Goal: Task Accomplishment & Management: Use online tool/utility

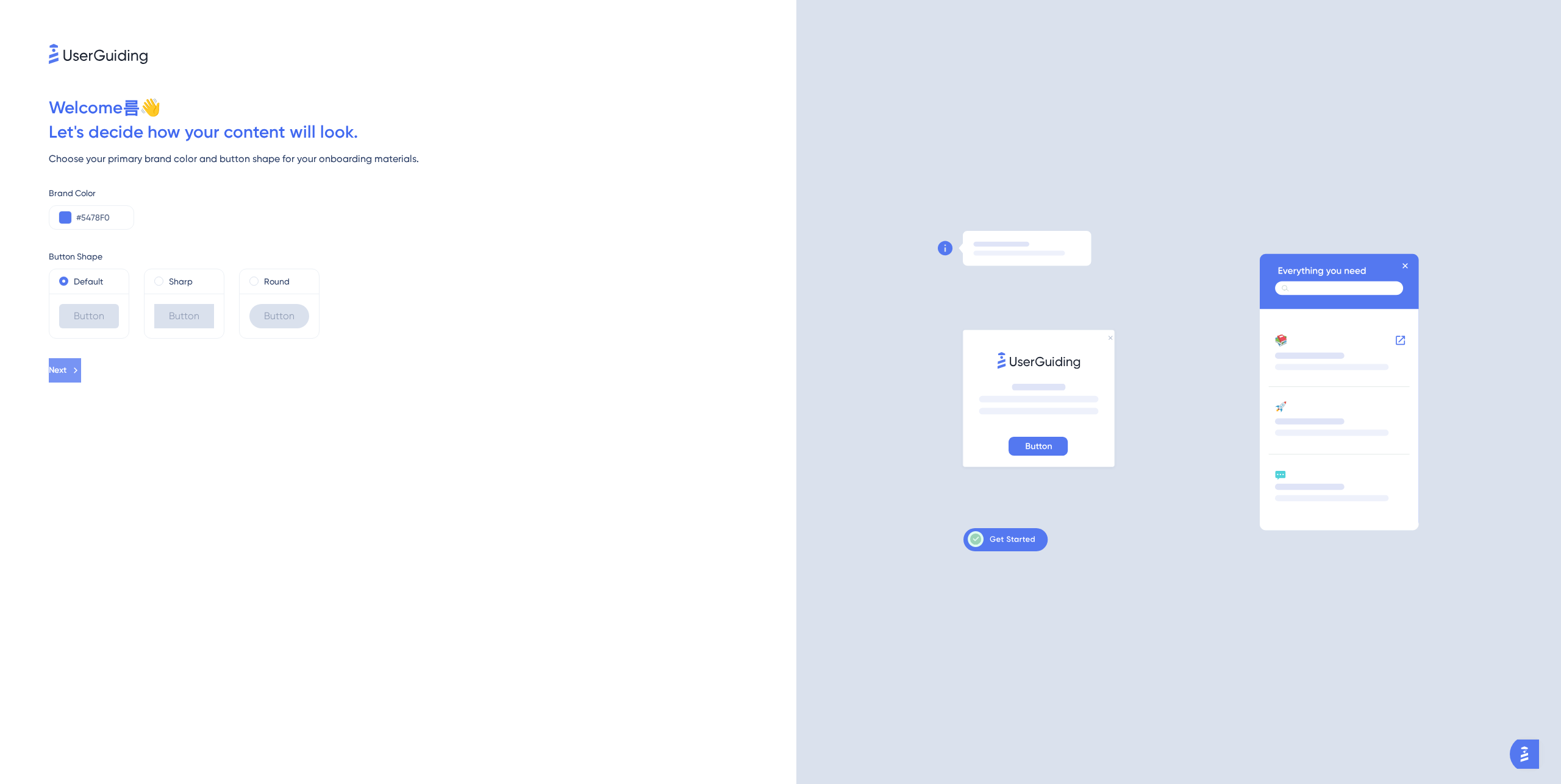
click at [81, 373] on button "Next" at bounding box center [65, 371] width 32 height 24
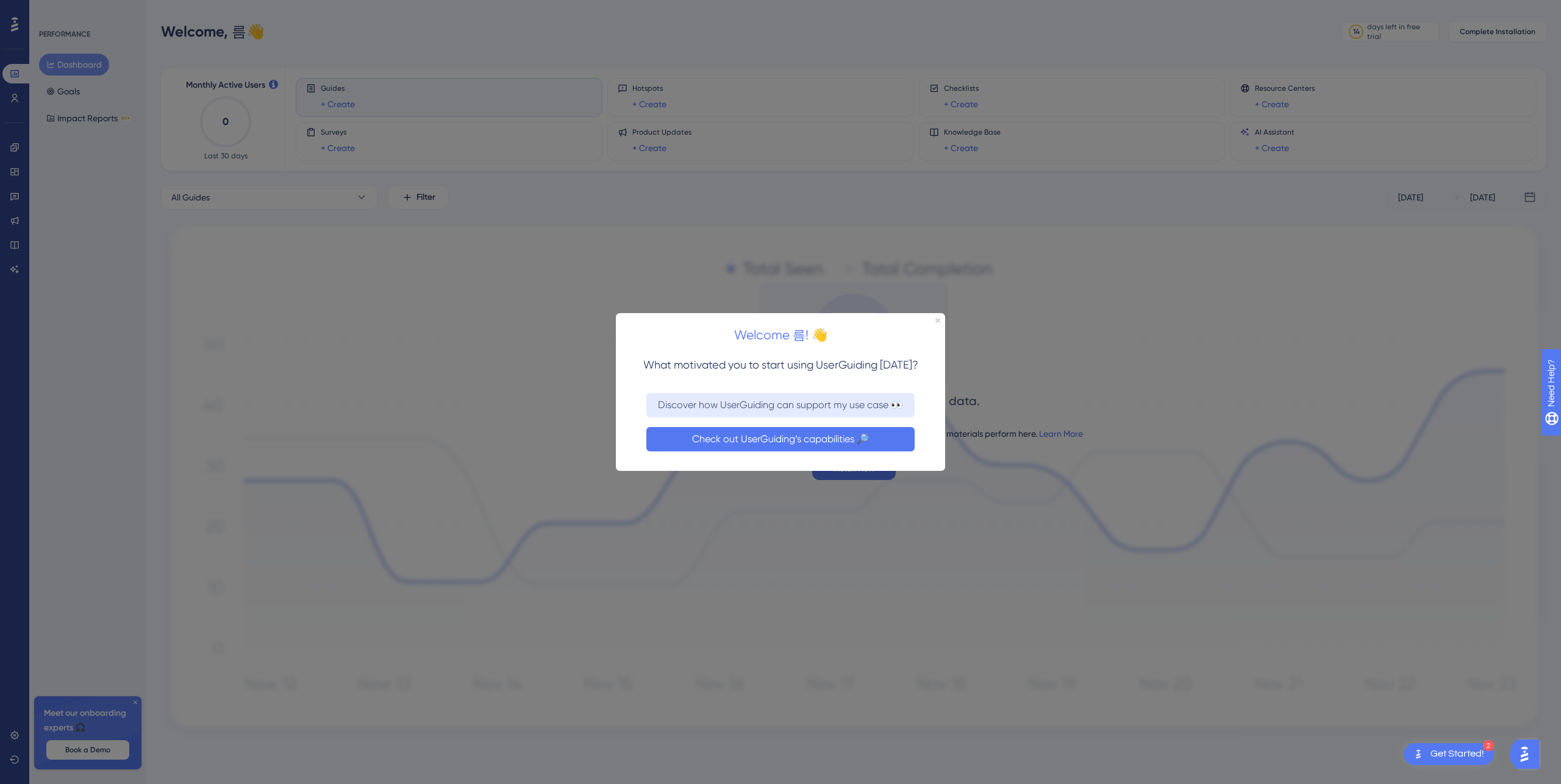
click at [891, 436] on button "Check out UserGuiding’s capabilities 🔎" at bounding box center [780, 439] width 268 height 24
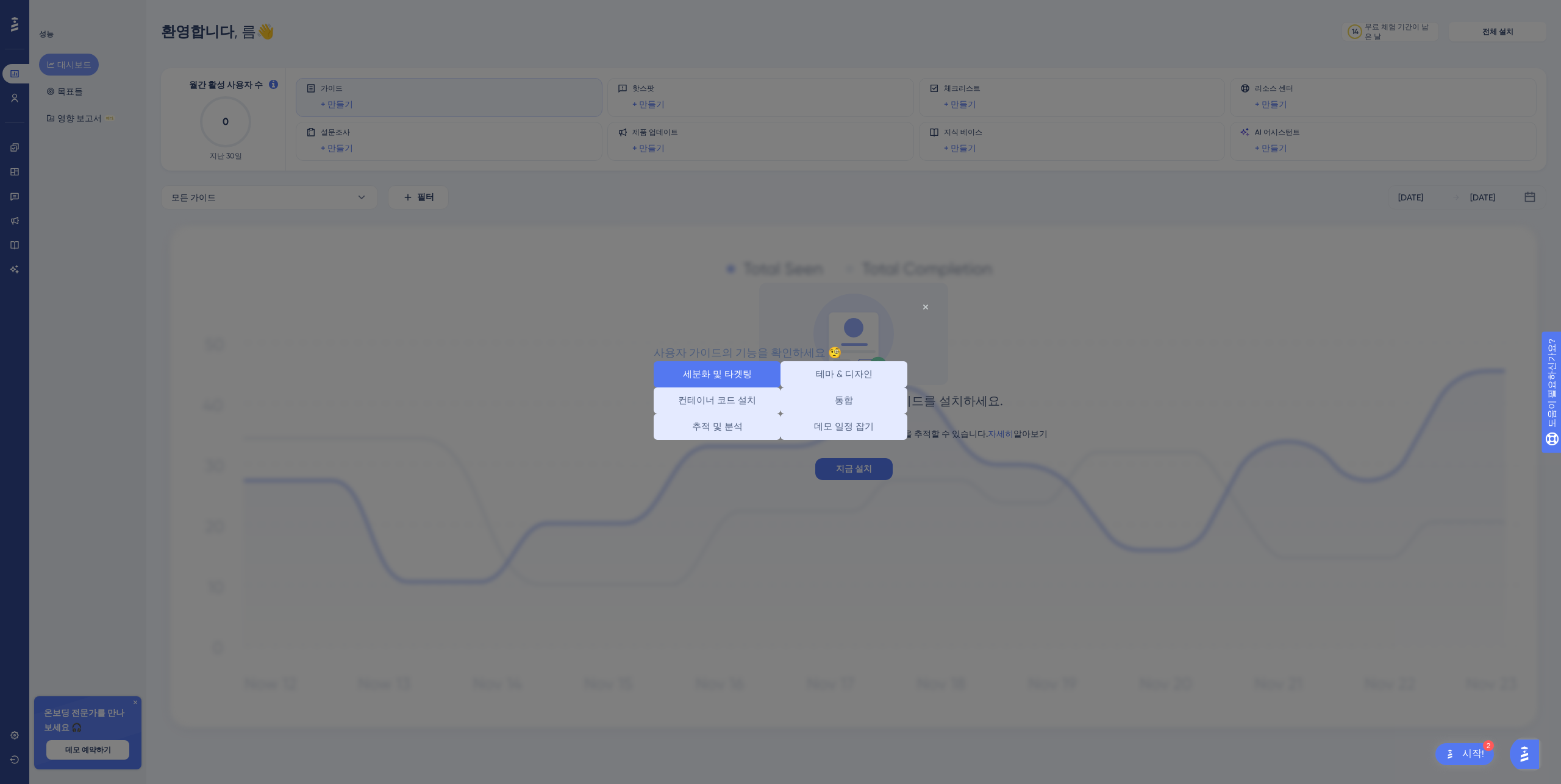
click at [746, 375] on button "세분화 및 타겟팅" at bounding box center [716, 374] width 127 height 27
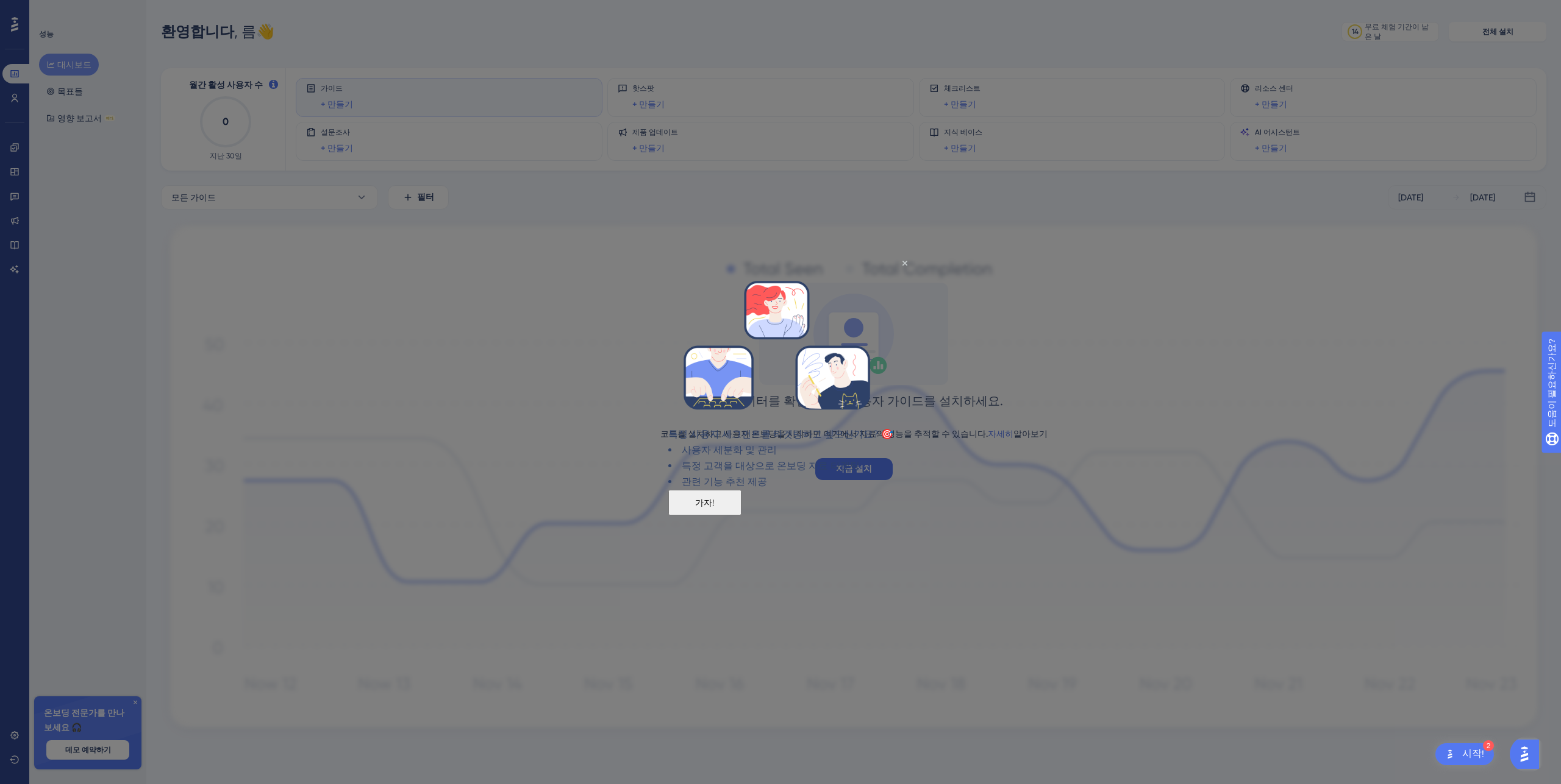
click at [714, 507] on font "가자!" at bounding box center [704, 502] width 19 height 10
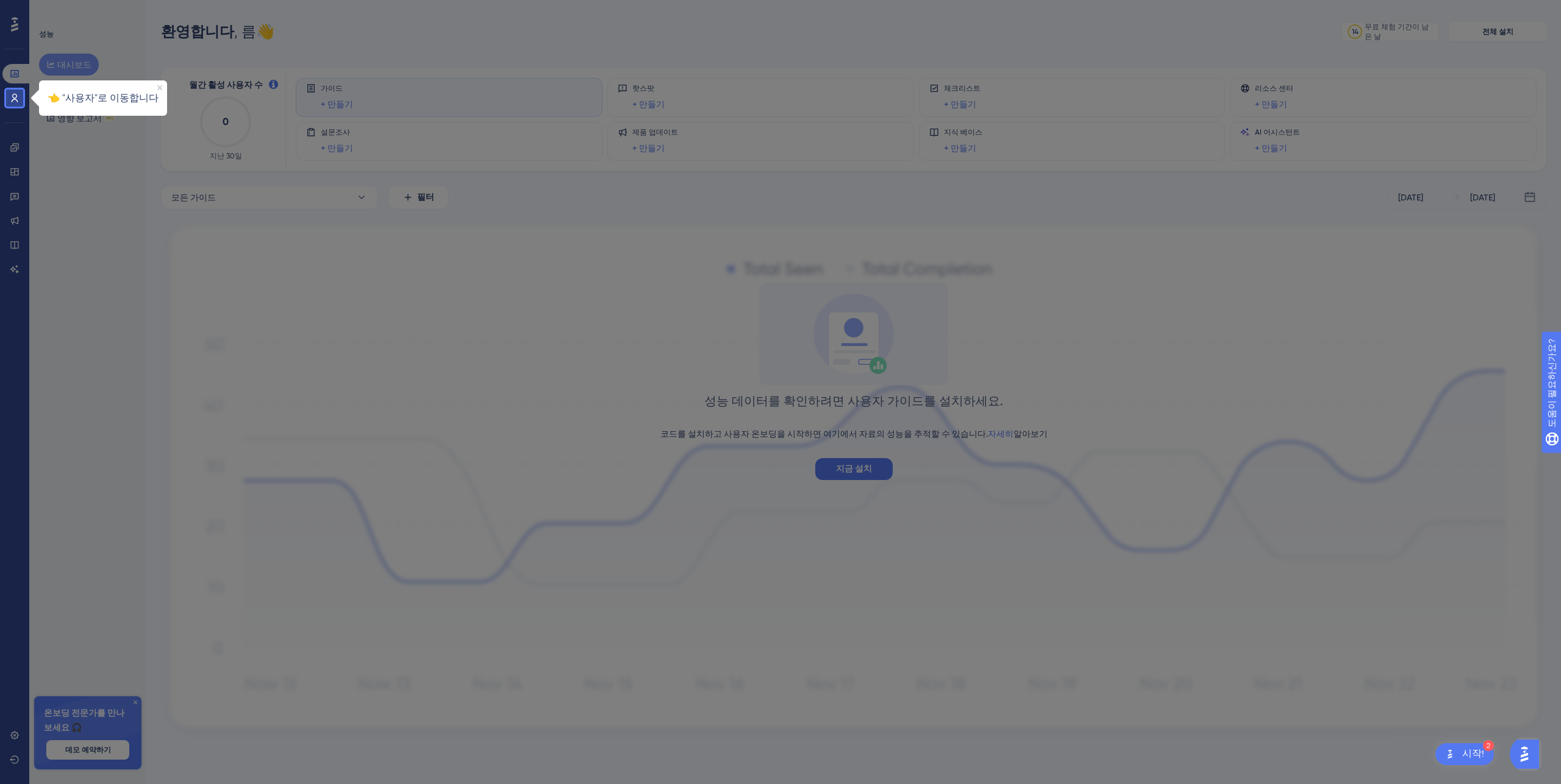
click at [17, 87] on div at bounding box center [15, 44] width 17 height 90
click at [15, 102] on icon at bounding box center [15, 98] width 10 height 10
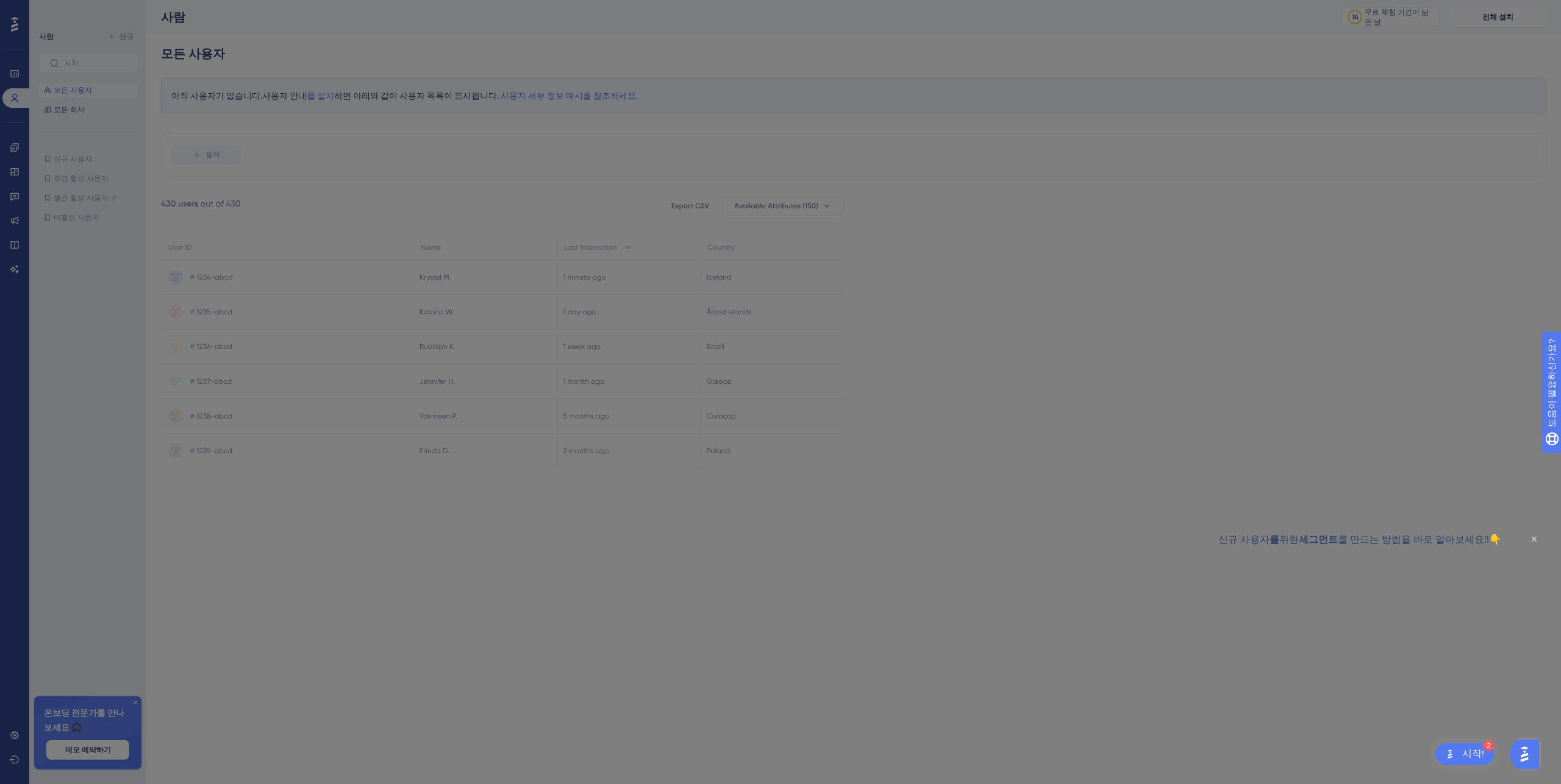
click at [1501, 540] on div "신규 사용자 를 위한 세그먼트 를 만드는 방법을 바로 알아보세요!!👇" at bounding box center [1360, 540] width 283 height 16
click at [1534, 537] on icon "Close Preview" at bounding box center [1534, 539] width 5 height 5
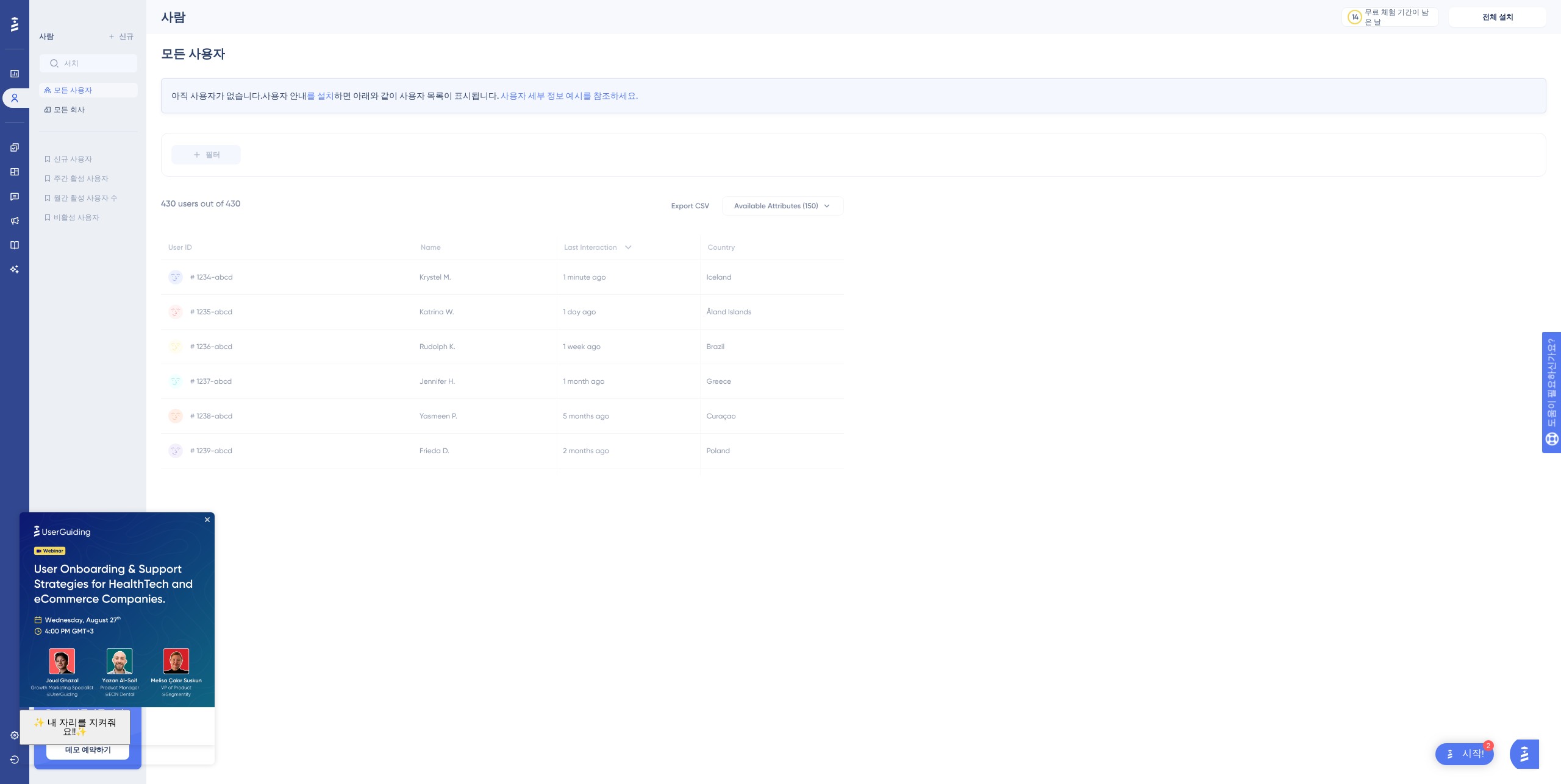
click at [13, 29] on icon at bounding box center [14, 24] width 7 height 14
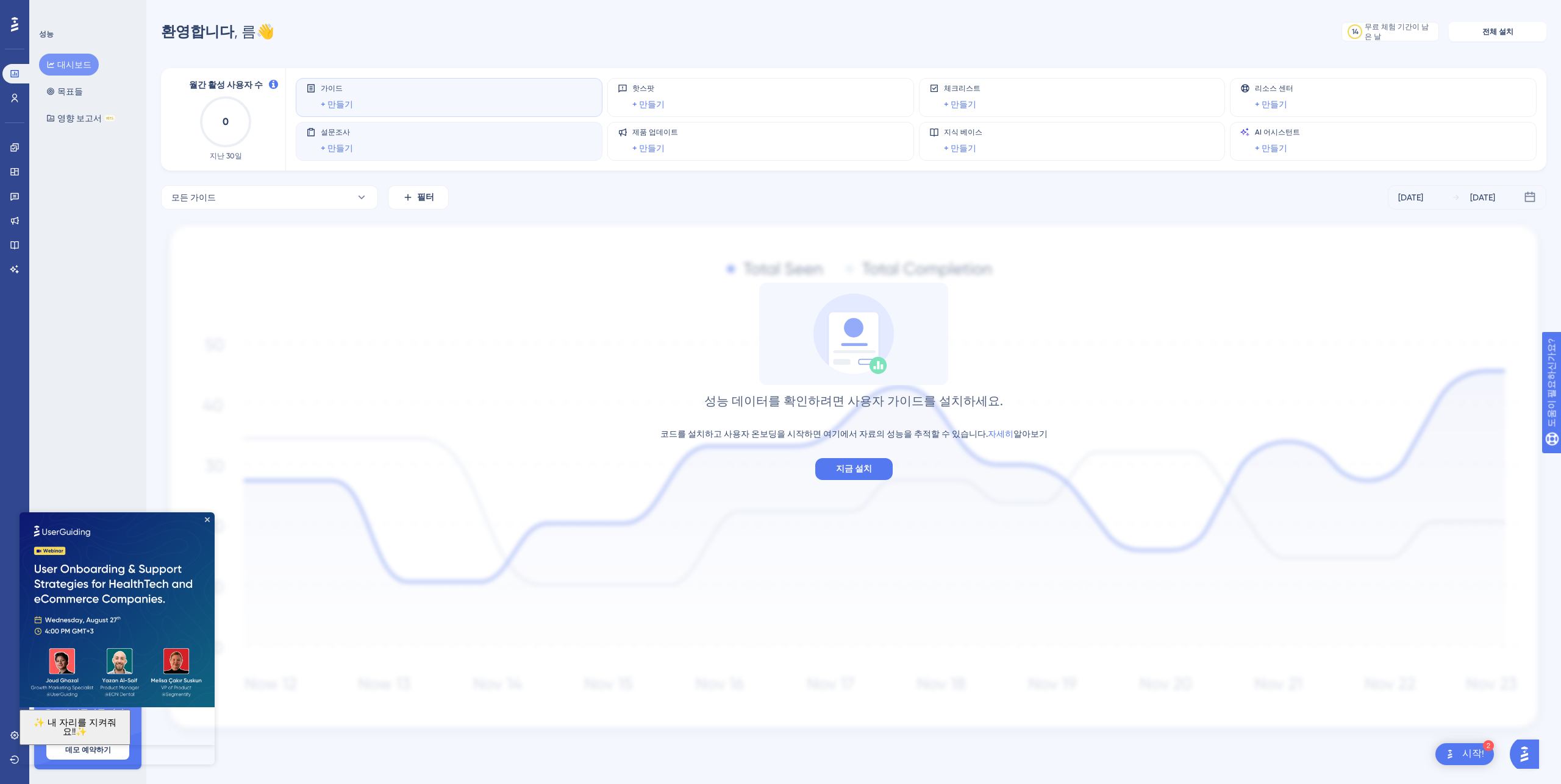
click at [363, 148] on div "설문조사 + 만들기" at bounding box center [449, 141] width 286 height 28
click at [332, 149] on font "+ 만들기" at bounding box center [336, 148] width 32 height 10
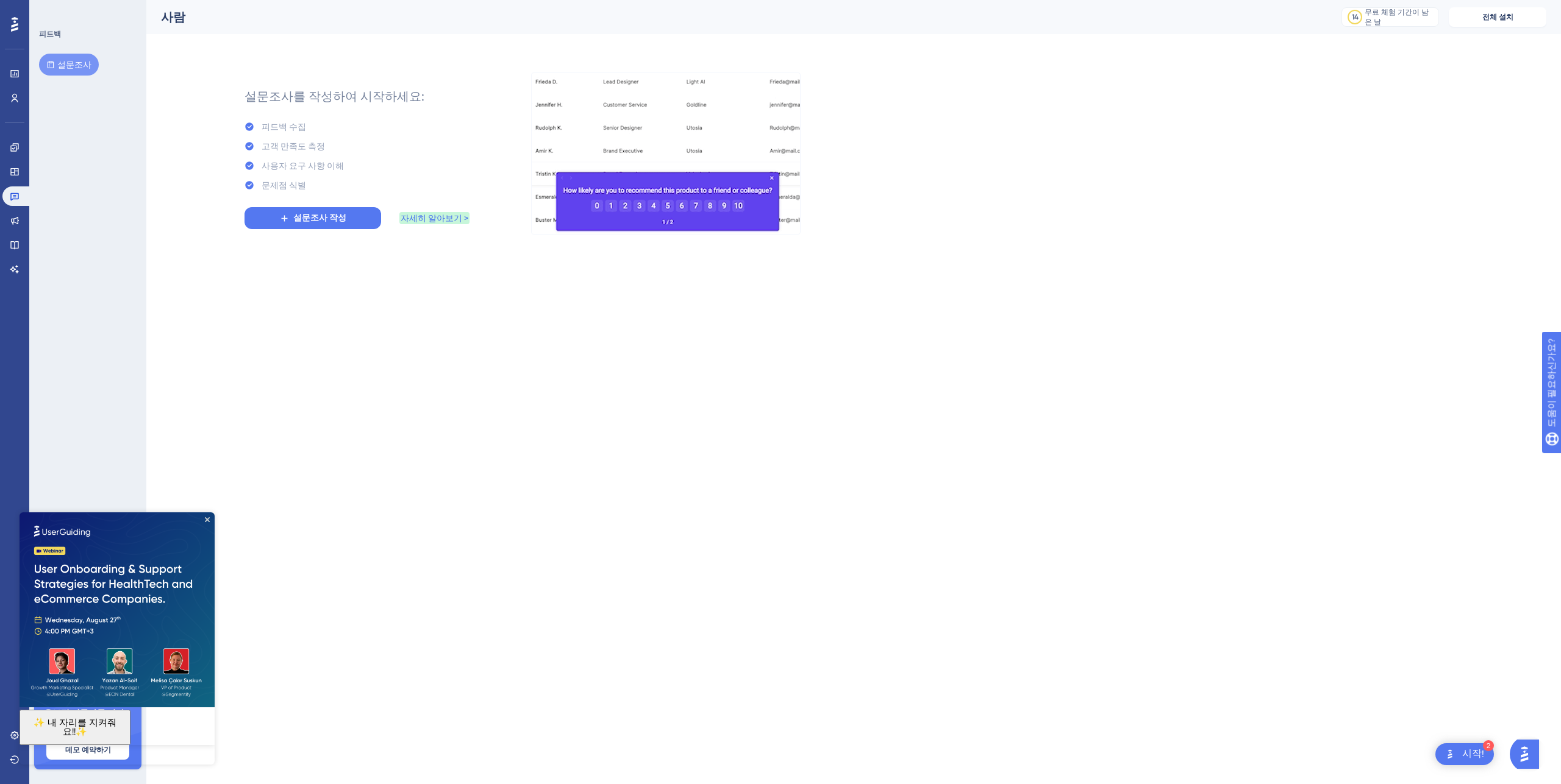
click at [430, 221] on font "자세히 알아보기 >" at bounding box center [435, 219] width 67 height 10
